Goal: Task Accomplishment & Management: Manage account settings

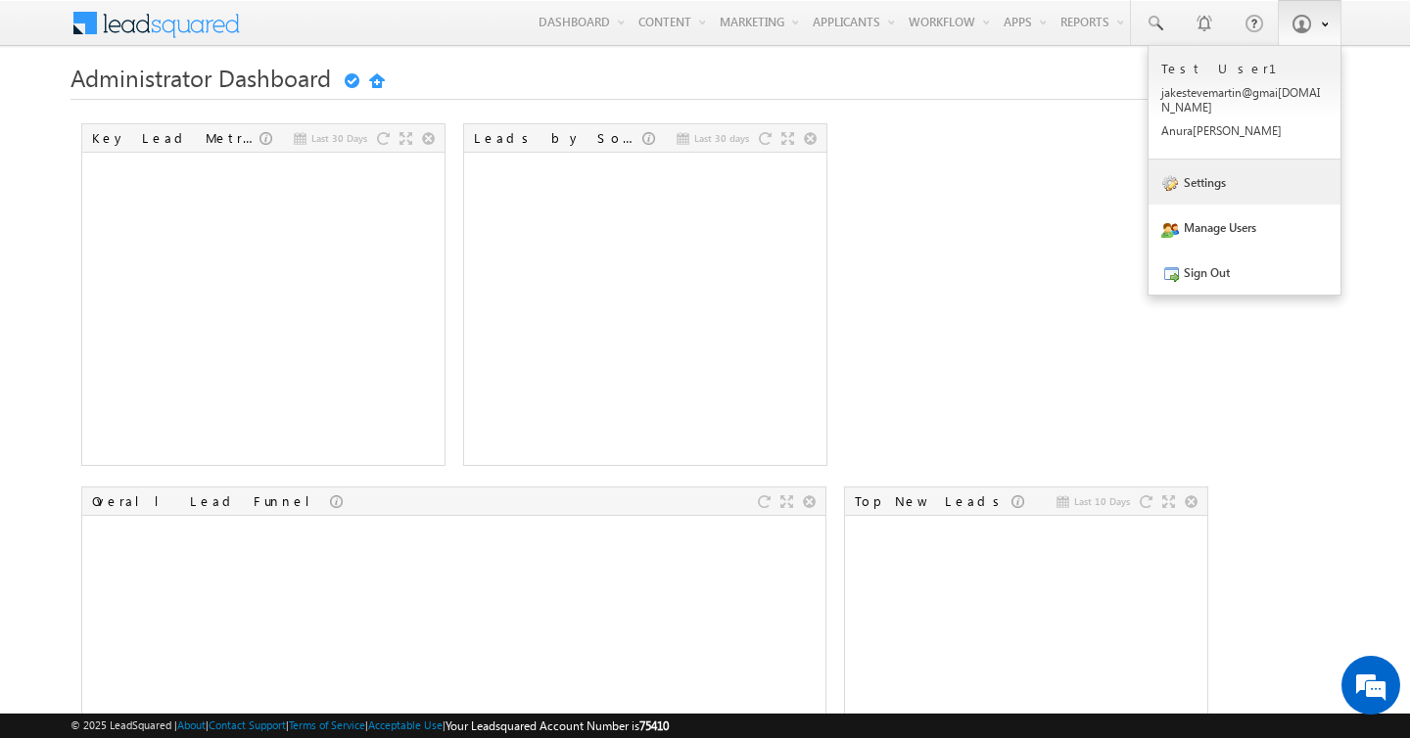
click at [1221, 188] on link "Settings" at bounding box center [1244, 182] width 192 height 45
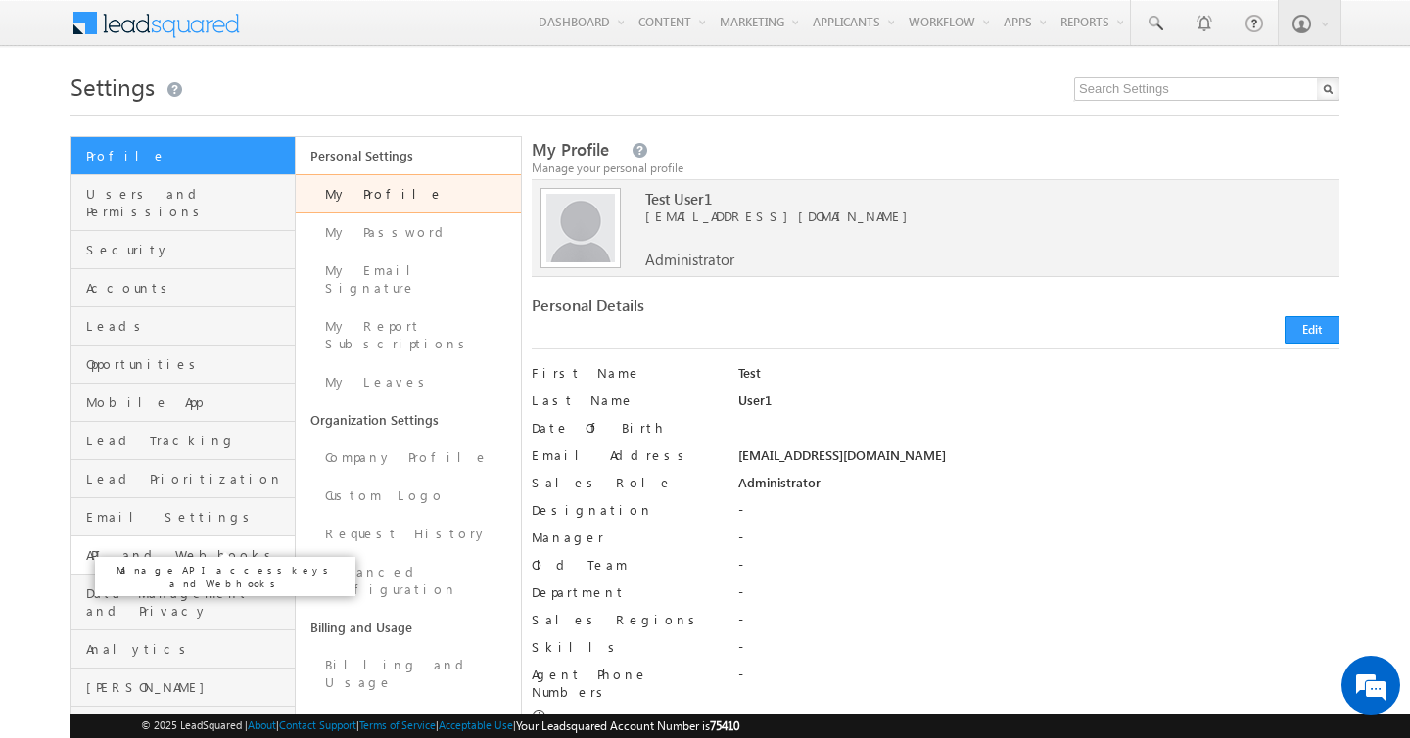
click at [210, 546] on span "API and Webhooks" at bounding box center [188, 555] width 204 height 18
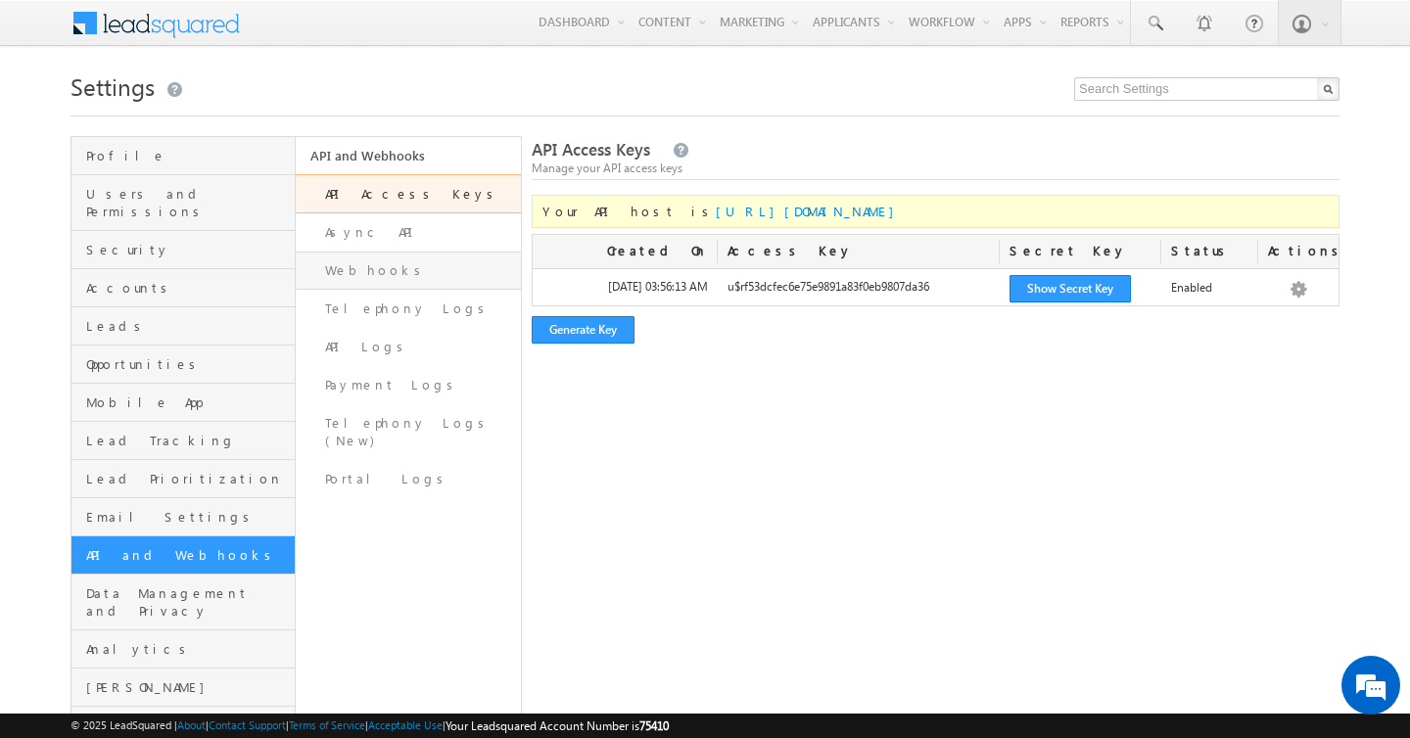
click at [461, 257] on link "Webhooks" at bounding box center [408, 271] width 224 height 38
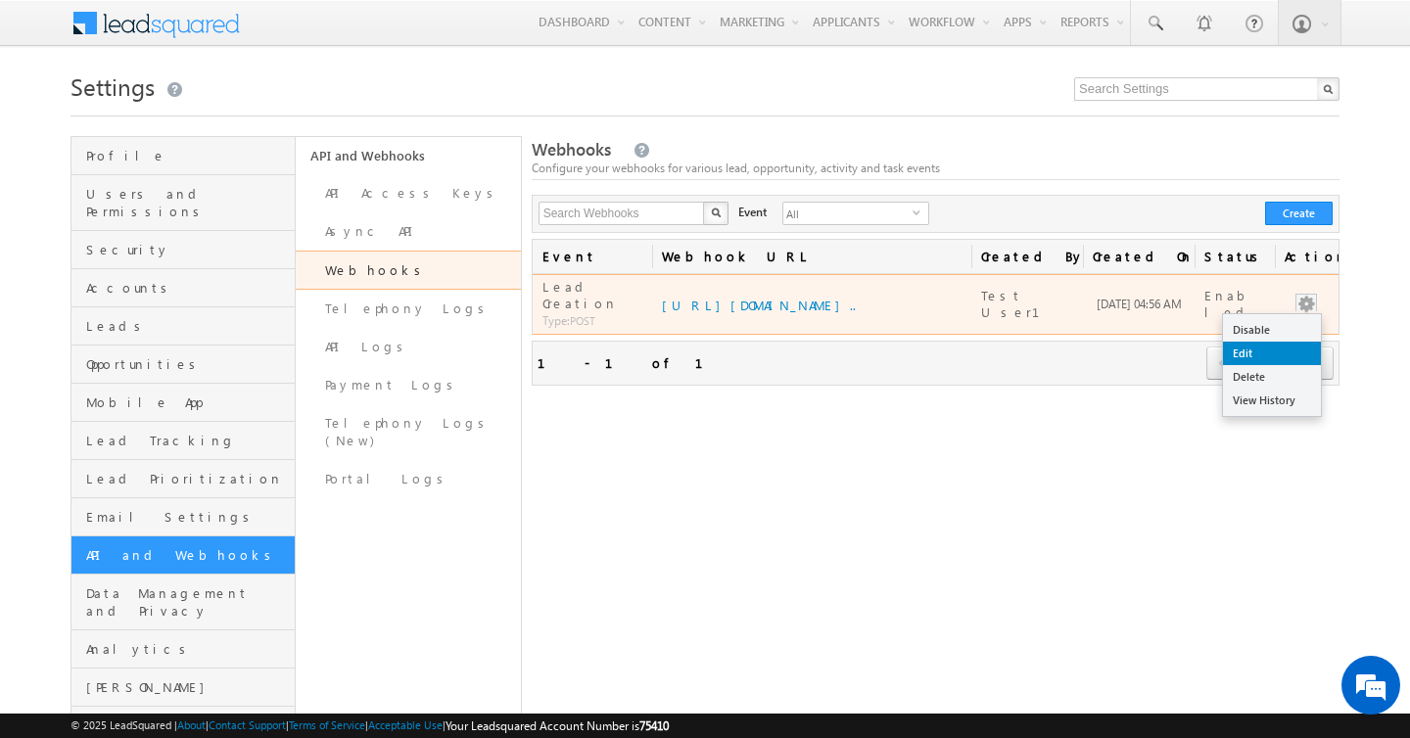
click at [1275, 349] on link "Edit" at bounding box center [1272, 353] width 98 height 23
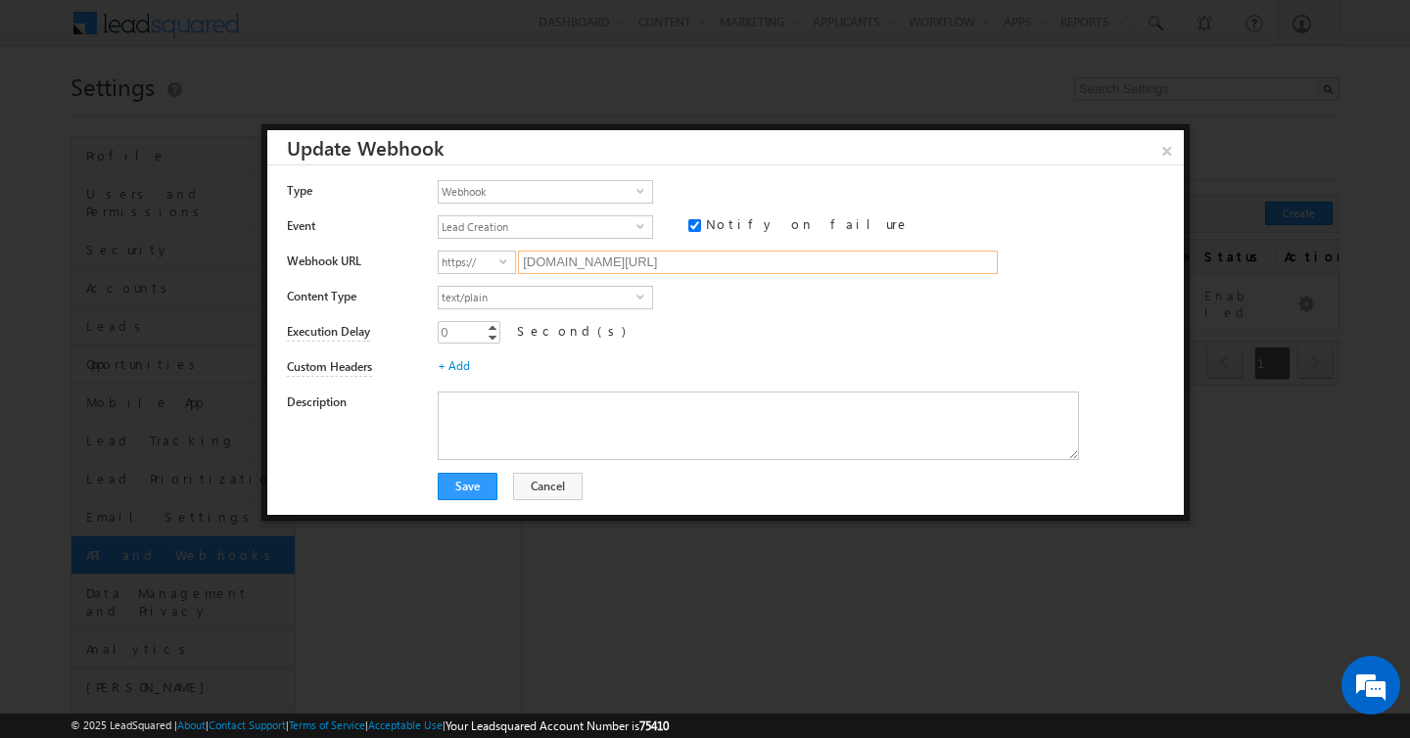
click at [614, 263] on input "hooks.konnectify.co/webhook/v1/DT9KRT0hWB" at bounding box center [758, 262] width 480 height 23
paste input "ttps://karthik.prestaging.us.konnectify.dev/webhook/360"
type input "karthik.prestaging.us.konnectify.dev/webhook/360"
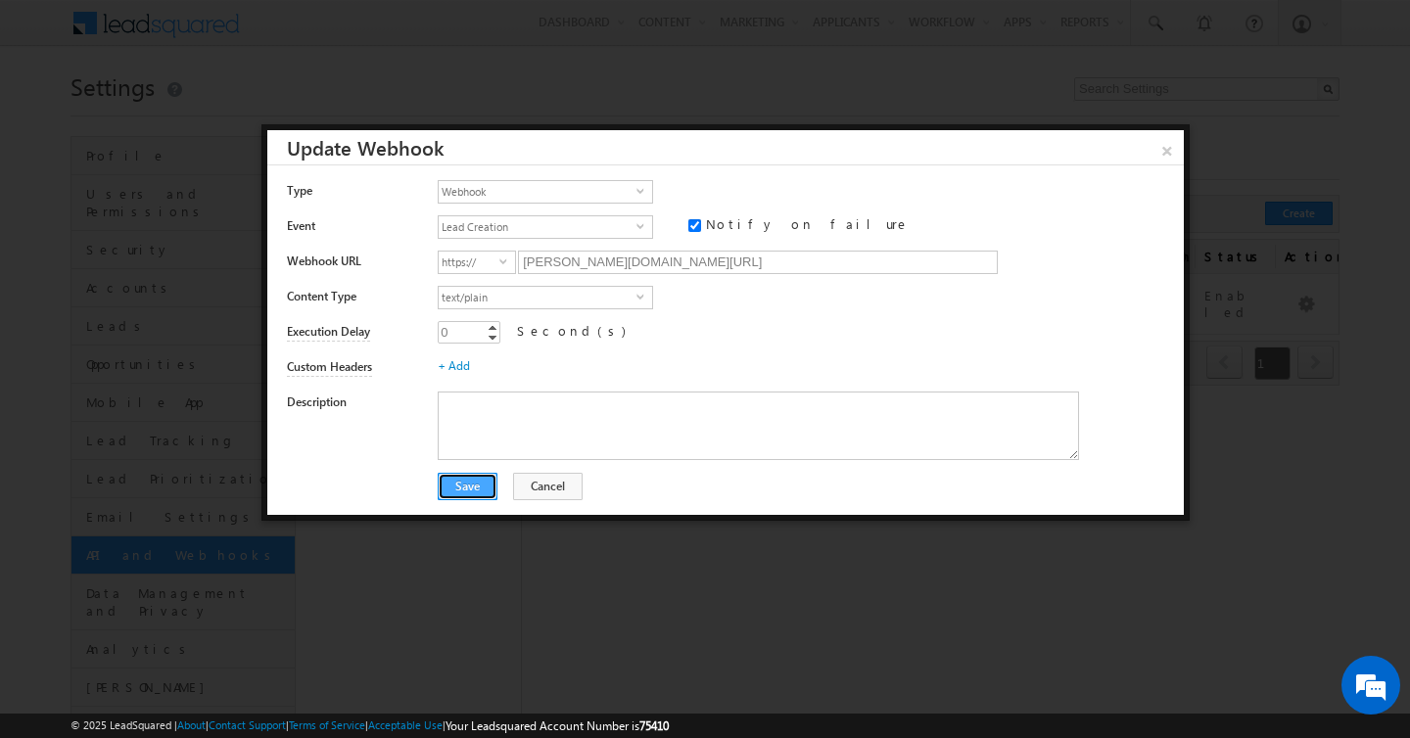
click at [467, 491] on button "Save" at bounding box center [468, 486] width 60 height 27
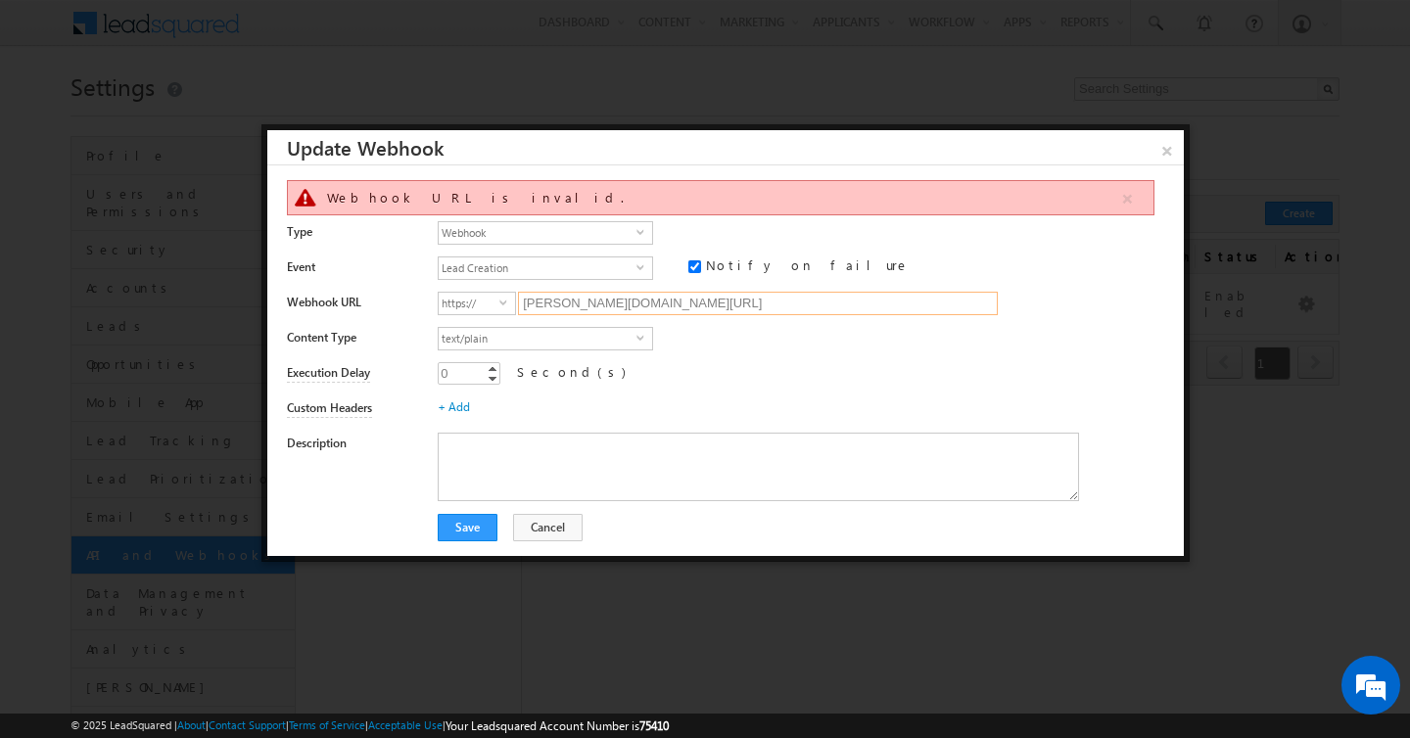
click at [838, 302] on input "karthik.prestaging.us.konnectify.dev/webhook/360" at bounding box center [758, 303] width 480 height 23
click at [465, 539] on button "Save" at bounding box center [468, 527] width 60 height 27
click at [532, 342] on span "text/plain" at bounding box center [538, 339] width 198 height 22
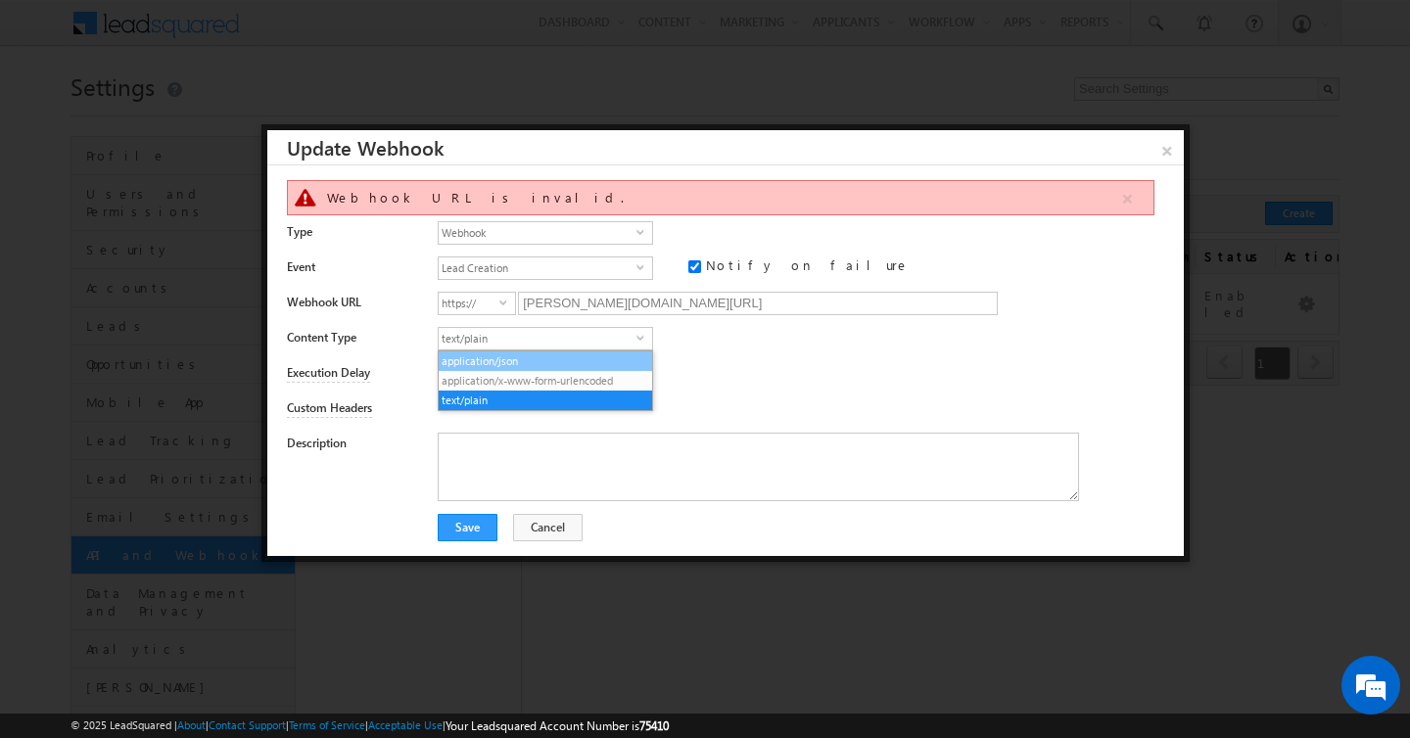
click at [531, 357] on li "application/json" at bounding box center [545, 361] width 213 height 20
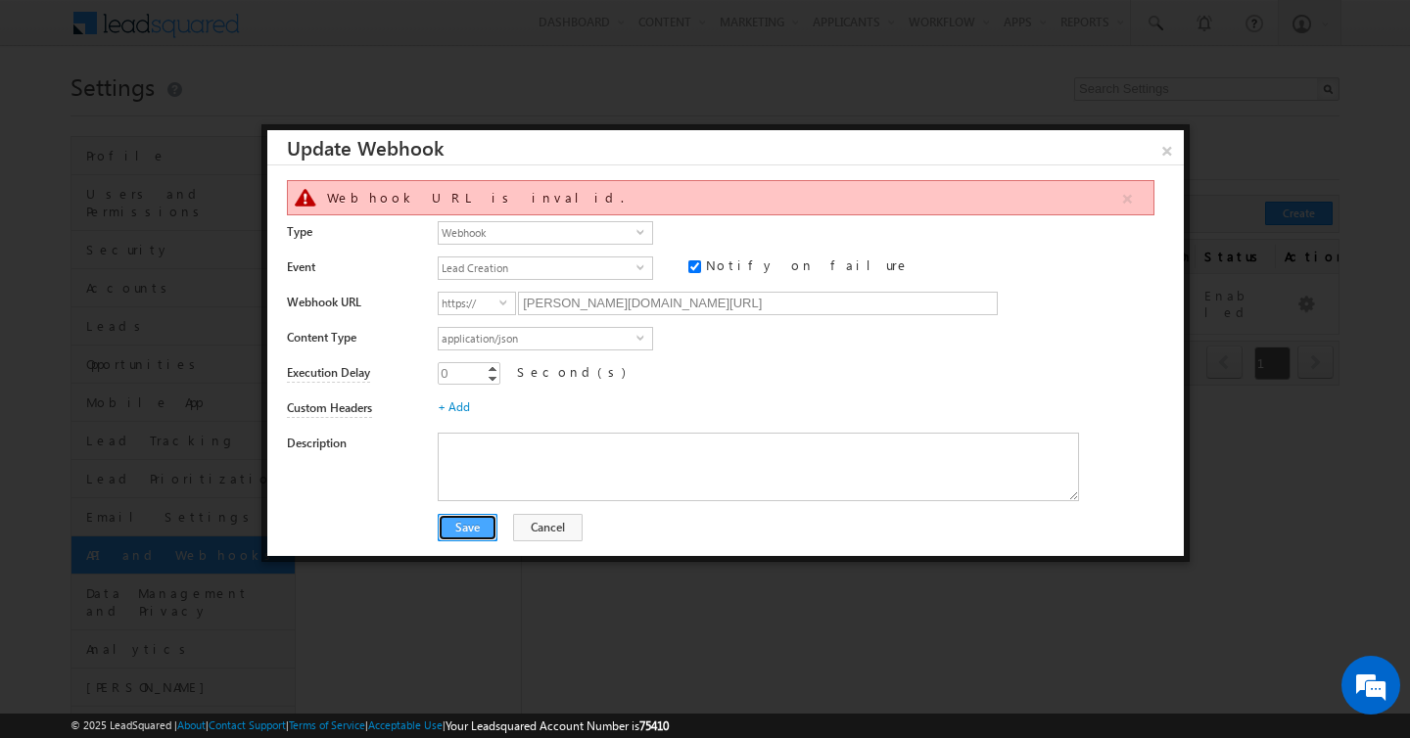
click at [469, 529] on button "Save" at bounding box center [468, 527] width 60 height 27
click at [460, 532] on button "Save" at bounding box center [468, 527] width 60 height 27
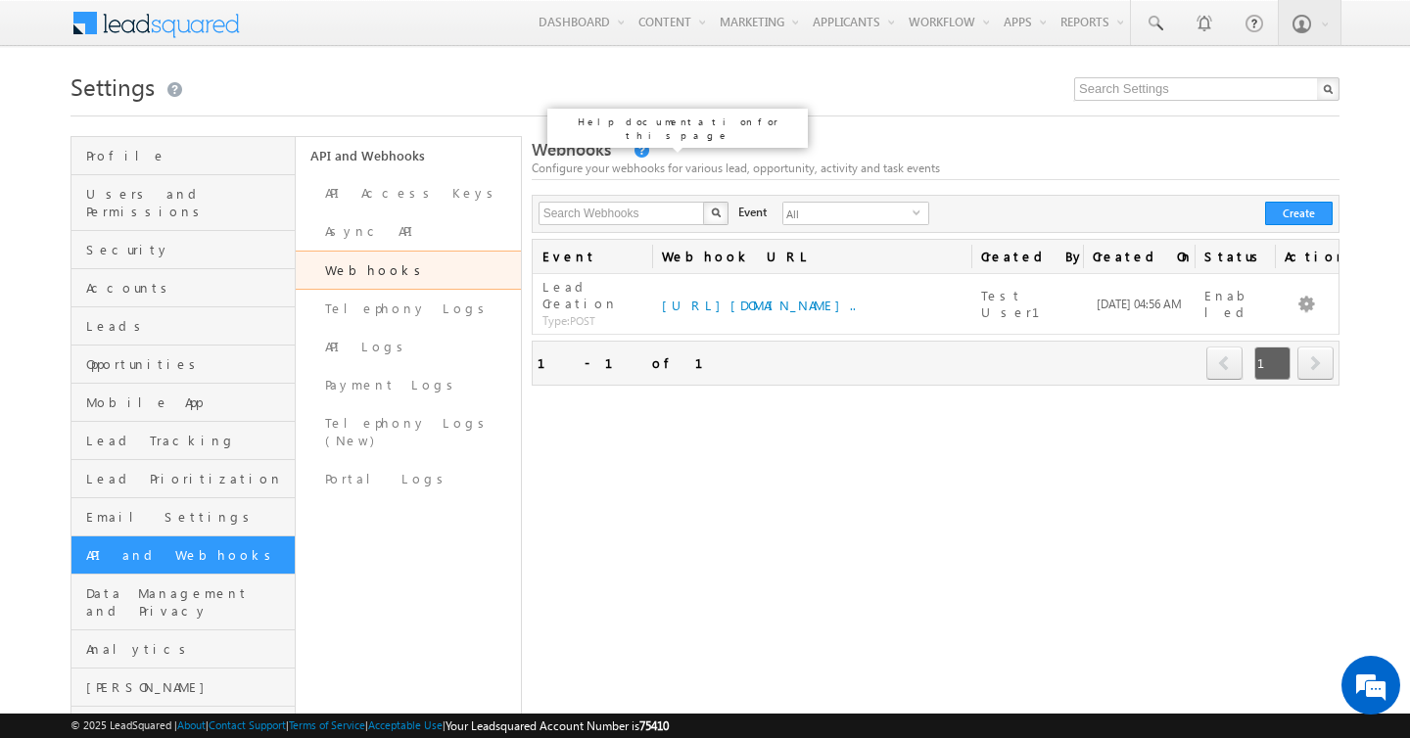
click at [631, 146] on link at bounding box center [640, 151] width 18 height 17
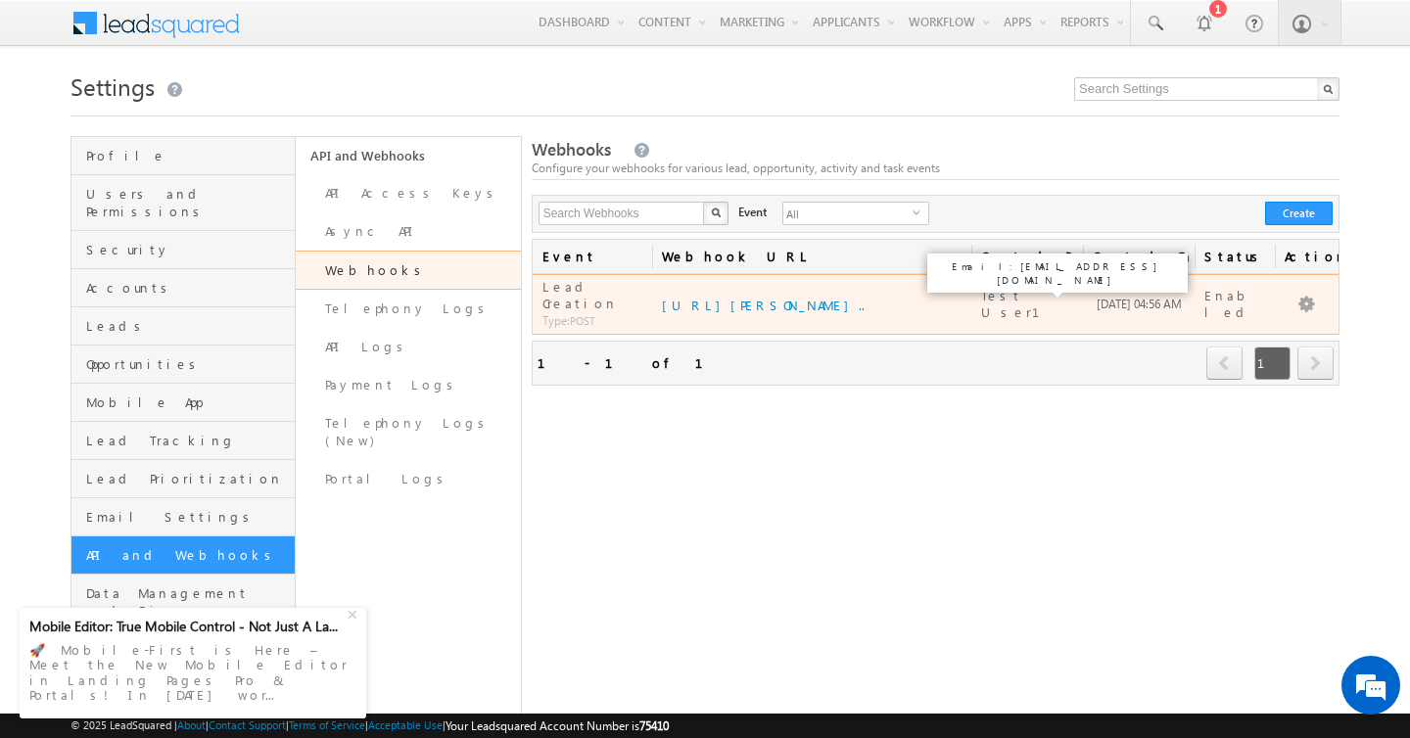
click at [1011, 289] on span "Test User1" at bounding box center [1022, 303] width 82 height 33
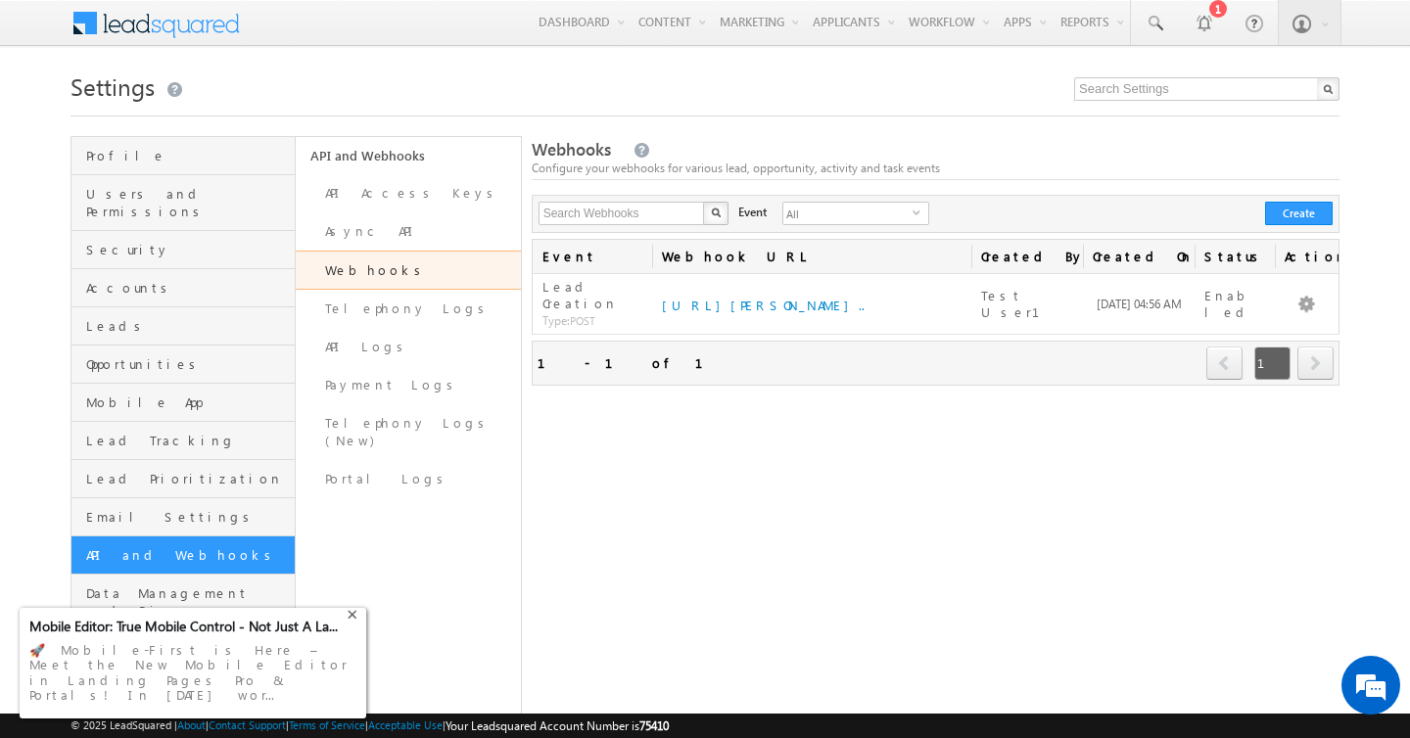
click at [351, 625] on div "+" at bounding box center [354, 612] width 23 height 23
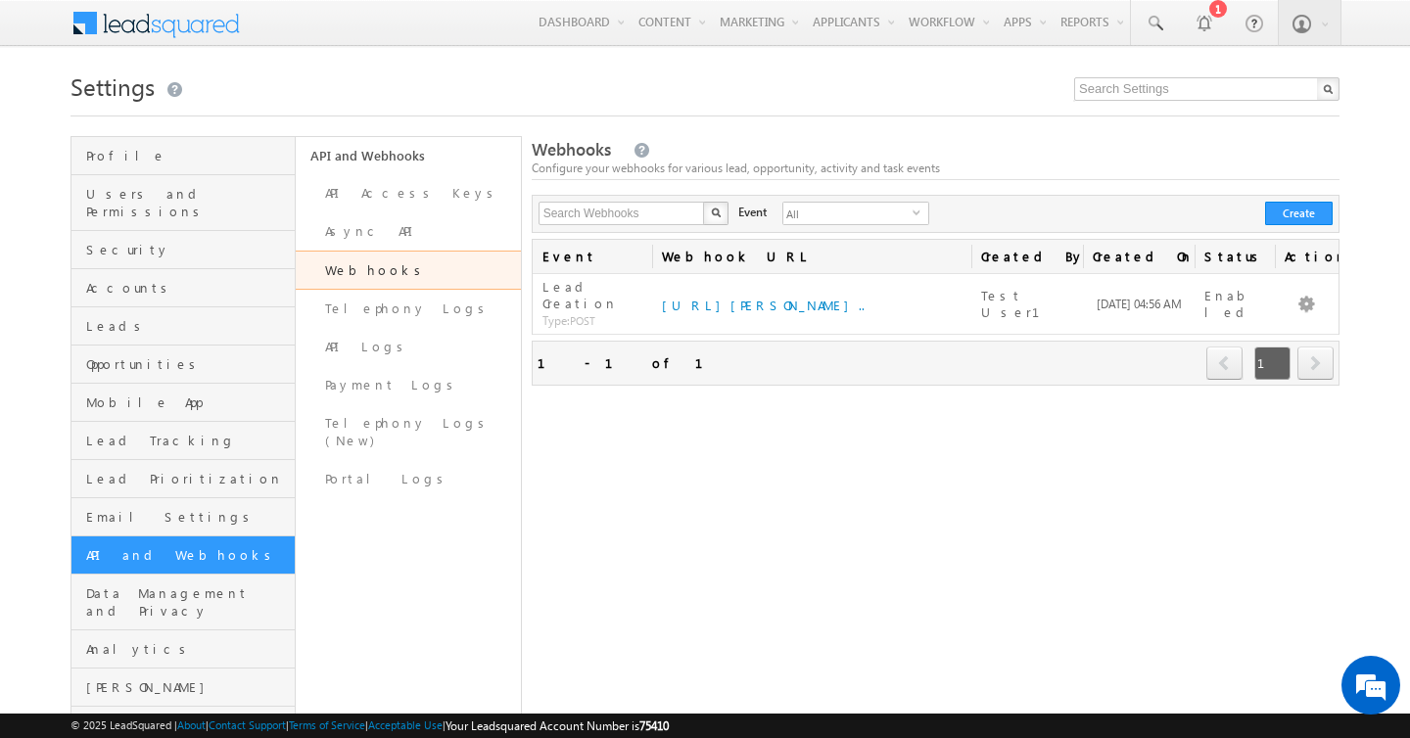
click at [170, 25] on span at bounding box center [169, 21] width 142 height 34
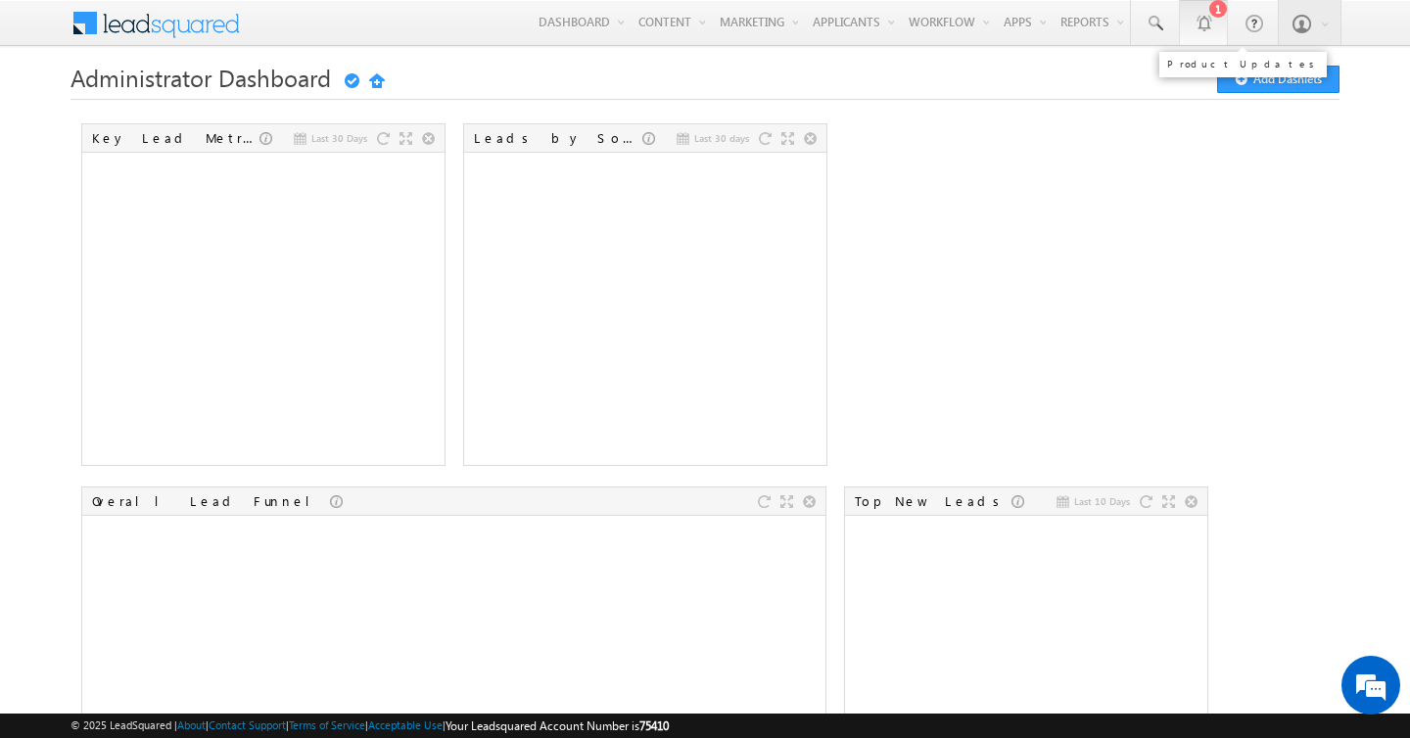
click at [1212, 23] on div at bounding box center [1203, 23] width 20 height 20
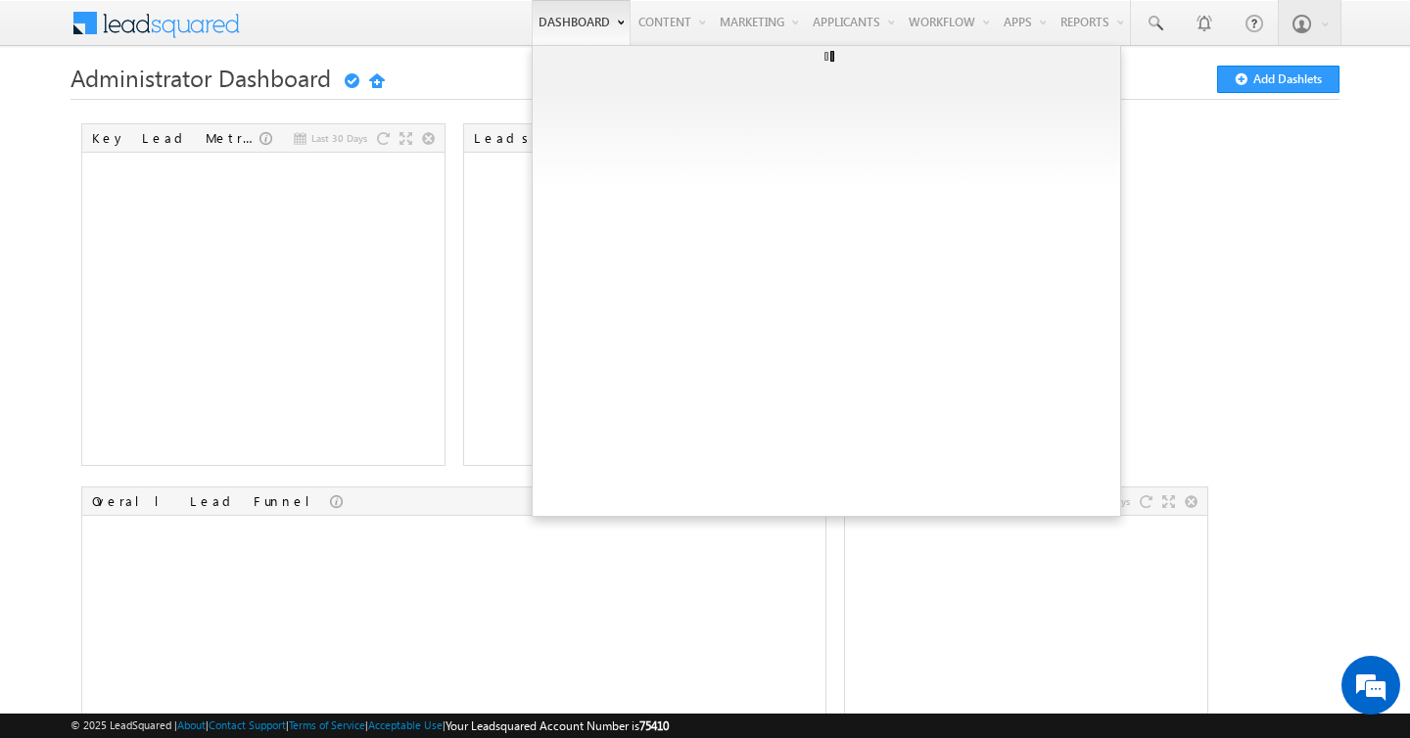
click at [554, 22] on link "Dashboard" at bounding box center [581, 22] width 99 height 45
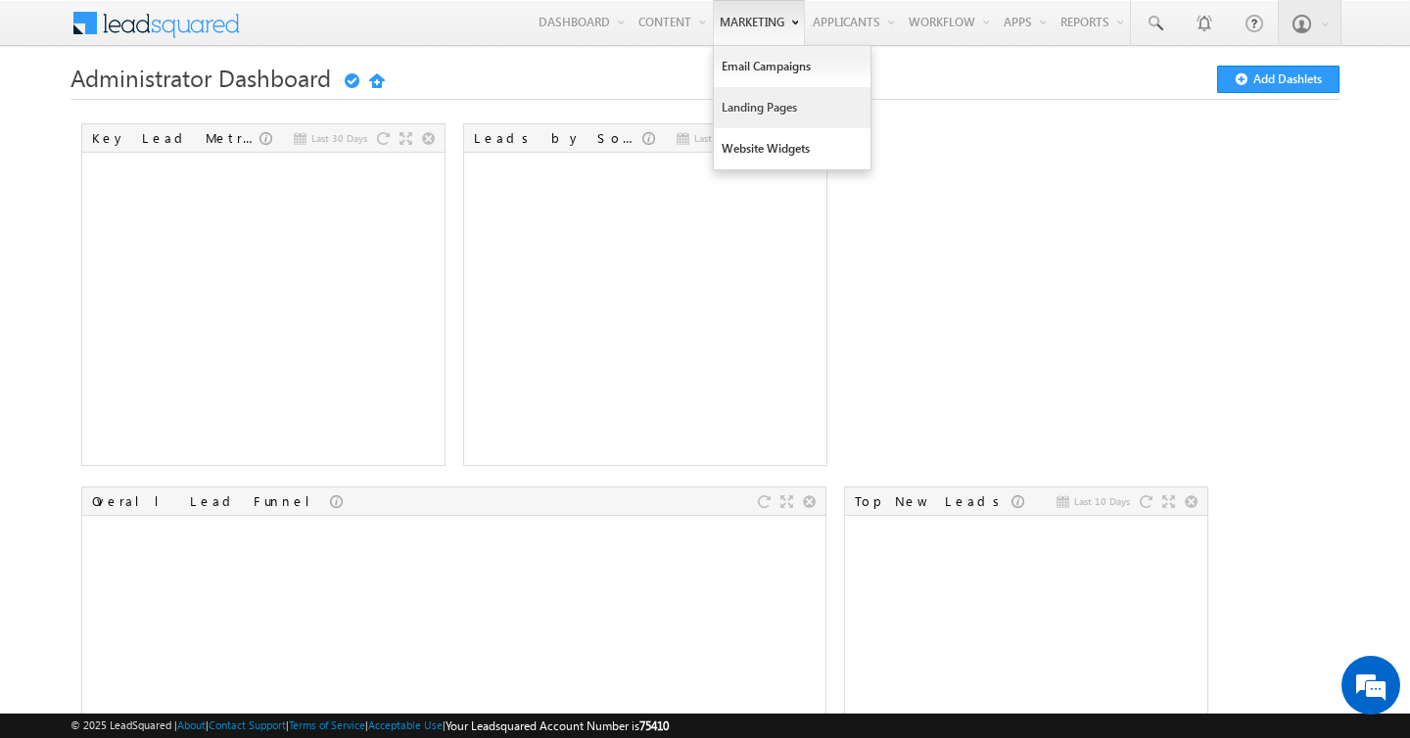
click at [728, 112] on link "Landing Pages" at bounding box center [792, 107] width 157 height 41
